Goal: Download file/media

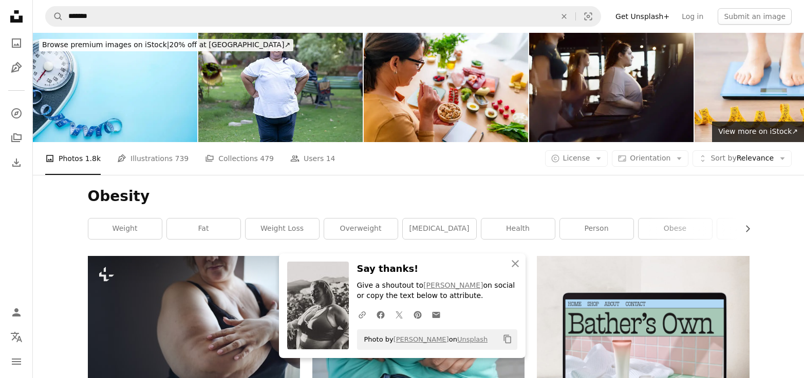
scroll to position [6680, 0]
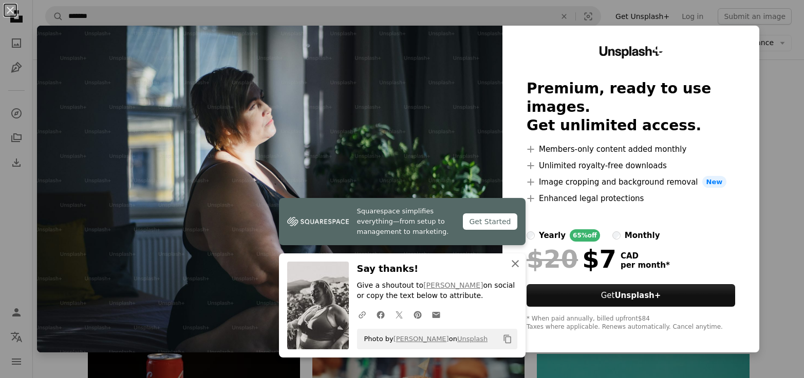
click at [511, 263] on icon "An X shape" at bounding box center [515, 264] width 12 height 12
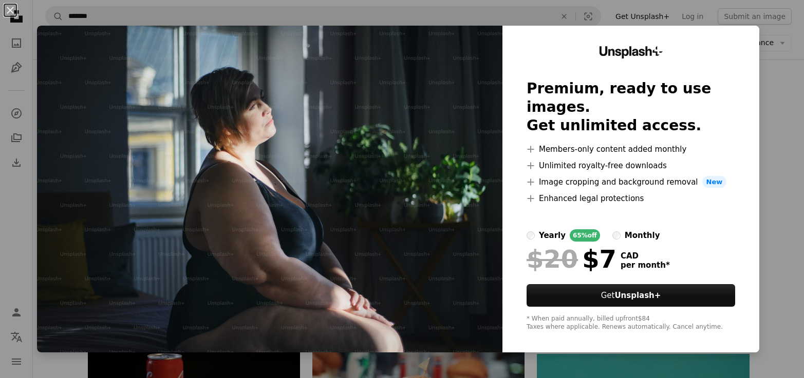
click at [785, 152] on div "An X shape Unsplash+ Premium, ready to use images. Get unlimited access. A plus…" at bounding box center [402, 189] width 804 height 378
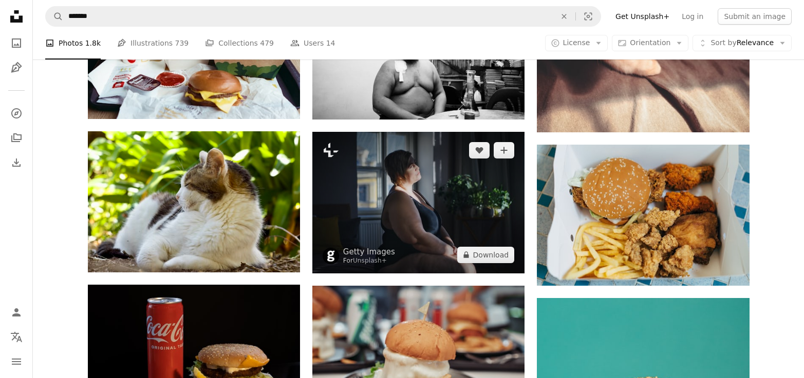
scroll to position [6722, 0]
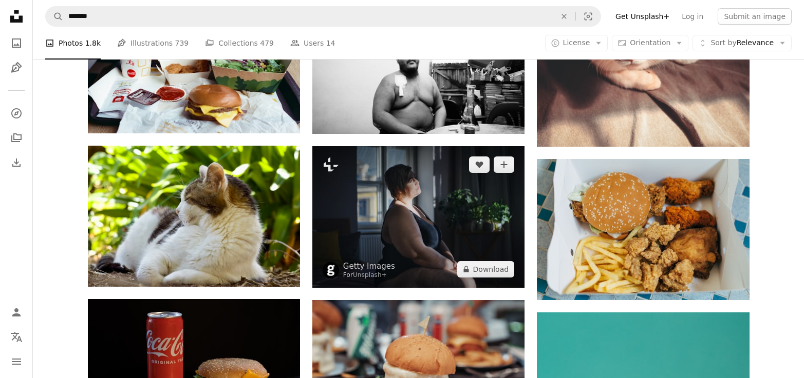
click at [428, 234] on img at bounding box center [418, 216] width 212 height 141
click at [436, 237] on img at bounding box center [418, 216] width 212 height 141
click at [429, 202] on img at bounding box center [418, 216] width 212 height 141
click at [469, 213] on img at bounding box center [418, 216] width 212 height 141
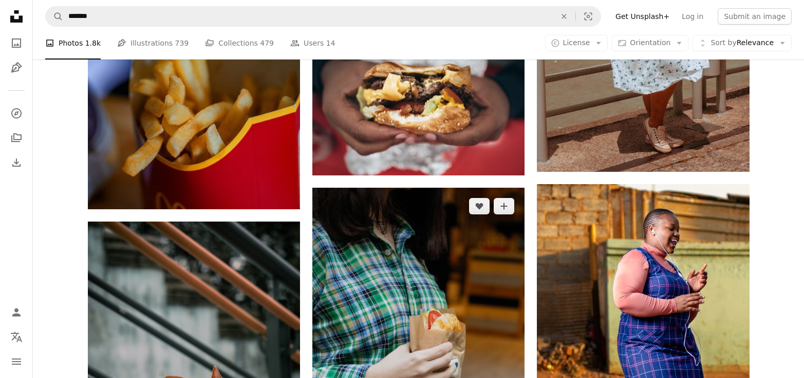
scroll to position [8668, 0]
